Goal: Information Seeking & Learning: Check status

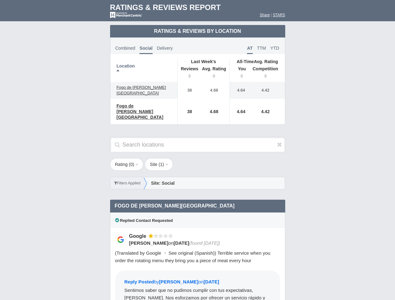
scroll to position [308, 0]
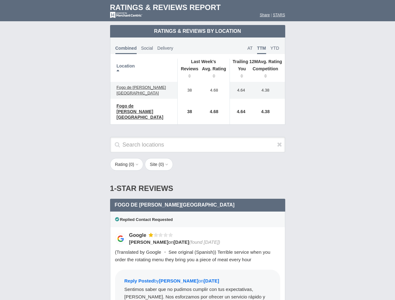
scroll to position [308, 0]
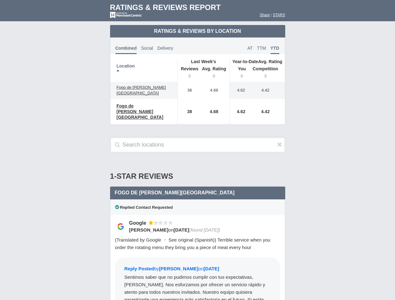
scroll to position [308, 0]
